Goal: Information Seeking & Learning: Learn about a topic

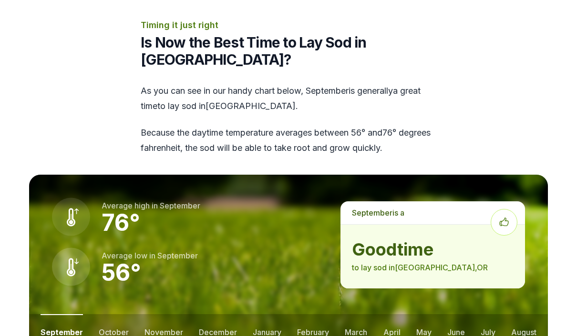
scroll to position [1220, 0]
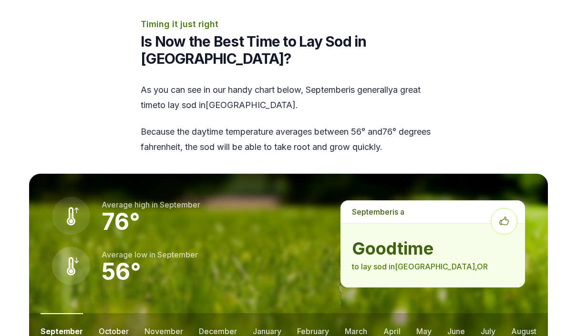
click at [122, 314] on button "october" at bounding box center [114, 331] width 30 height 35
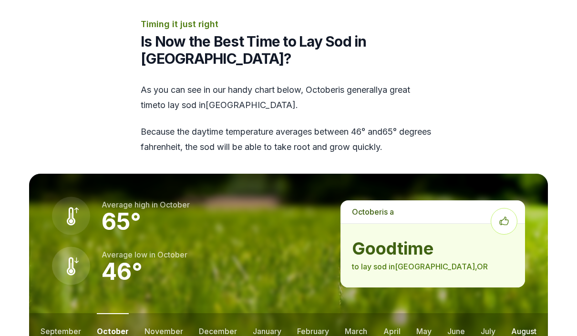
click at [517, 314] on button "august" at bounding box center [523, 331] width 25 height 35
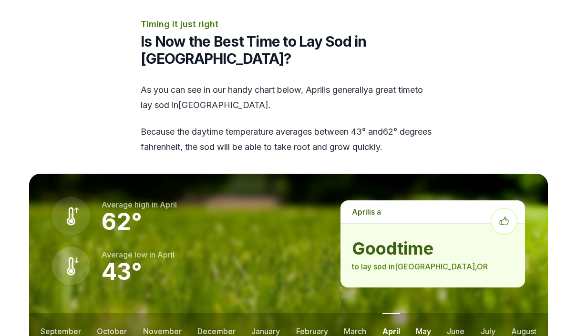
click at [429, 314] on button "may" at bounding box center [423, 331] width 15 height 35
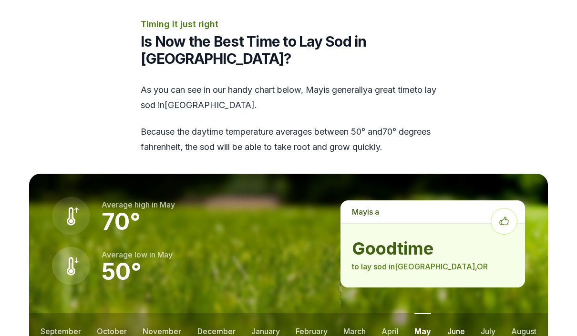
click at [460, 314] on button "june" at bounding box center [456, 331] width 18 height 35
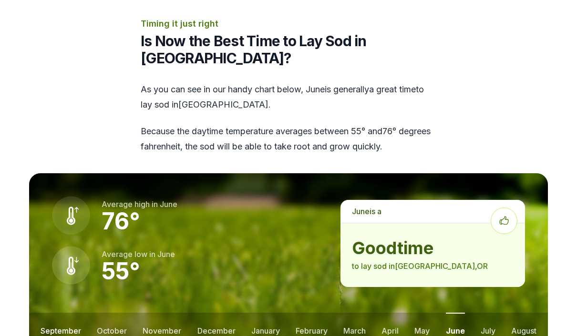
click at [67, 313] on button "september" at bounding box center [61, 330] width 41 height 35
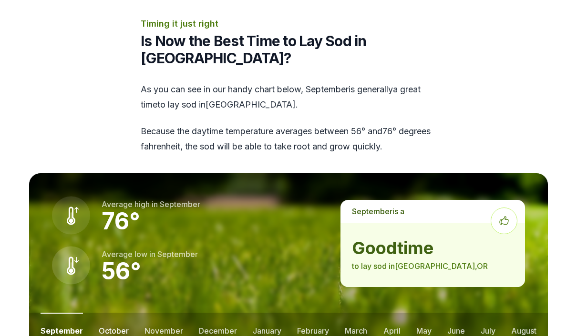
click at [109, 313] on button "october" at bounding box center [114, 330] width 30 height 35
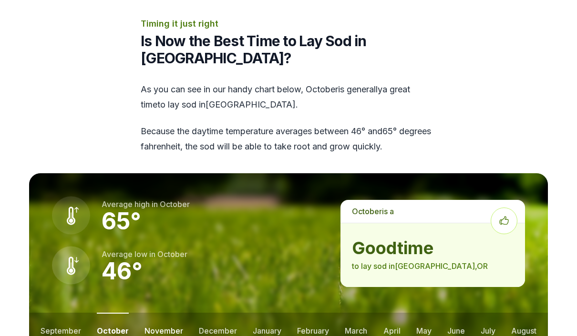
click at [158, 313] on button "november" at bounding box center [163, 330] width 39 height 35
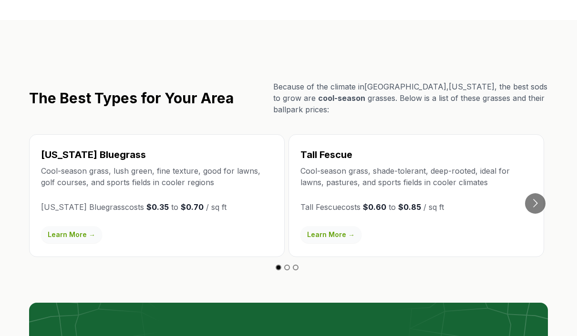
scroll to position [1646, 0]
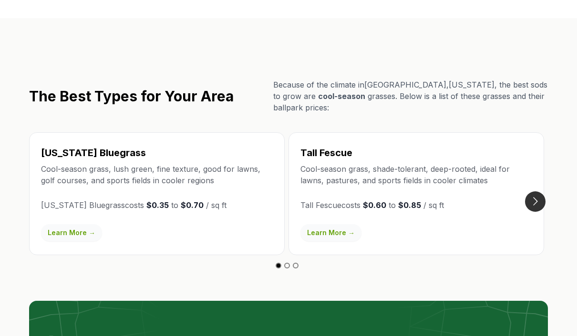
click at [534, 192] on button "Go to next slide" at bounding box center [535, 202] width 20 height 20
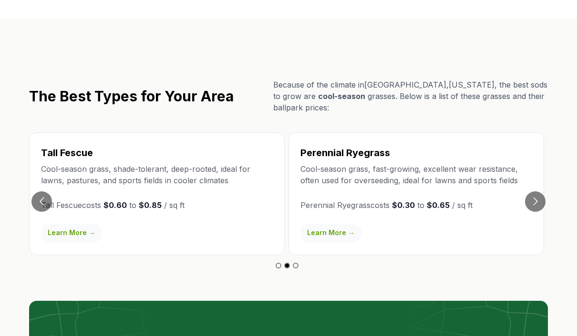
click at [547, 135] on li "Perennial Ryegrass Cool-season grass, fast-growing, excellent wear resistance, …" at bounding box center [417, 201] width 259 height 138
click at [542, 192] on button "Go to next slide" at bounding box center [535, 202] width 20 height 20
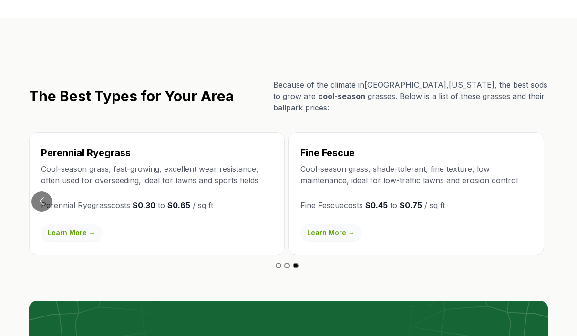
click at [542, 139] on div "Fine Fescue Cool-season grass, shade-tolerant, fine texture, low maintenance, i…" at bounding box center [415, 193] width 255 height 123
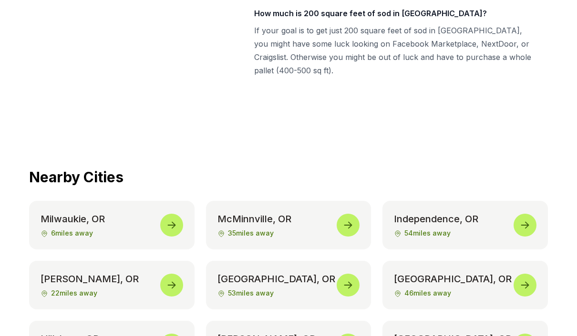
scroll to position [4393, 0]
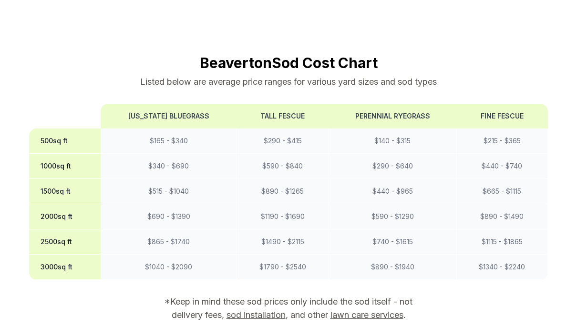
scroll to position [849, 0]
